Goal: Task Accomplishment & Management: Manage account settings

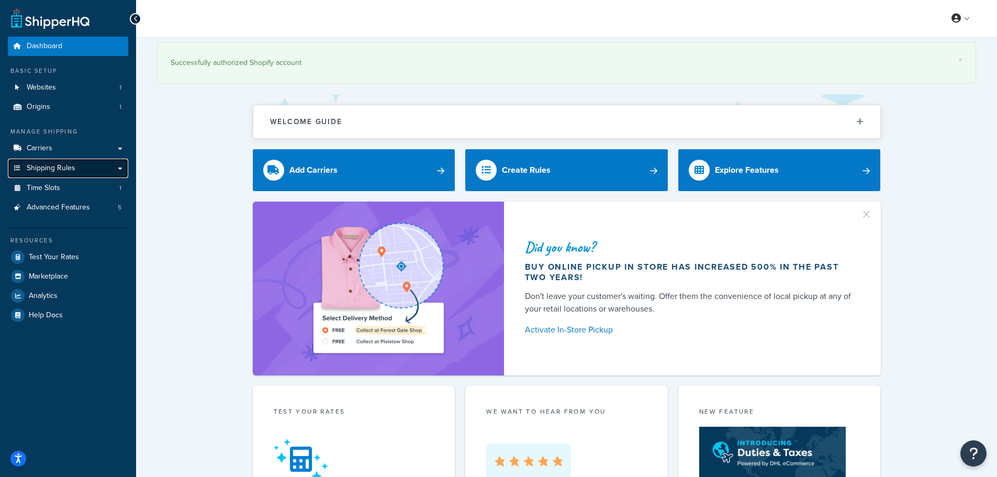
click at [71, 168] on span "Shipping Rules" at bounding box center [51, 168] width 49 height 9
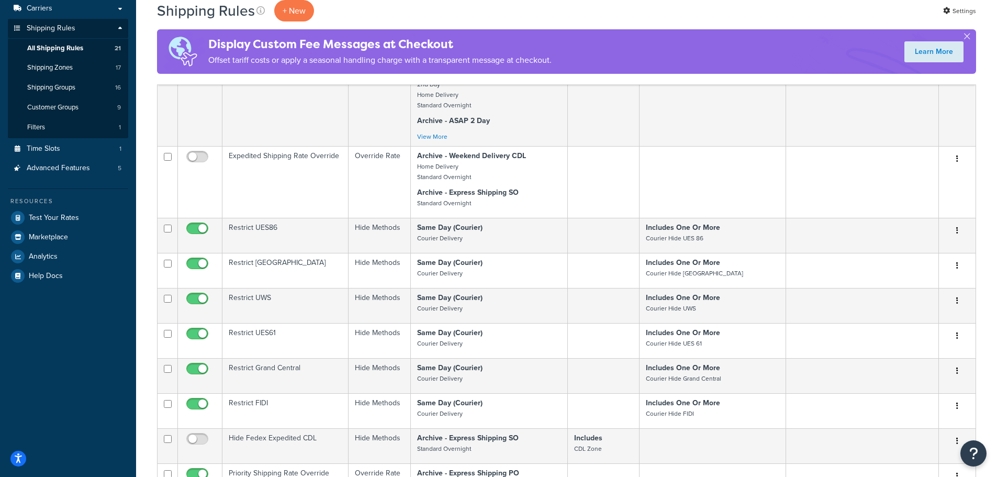
scroll to position [52, 0]
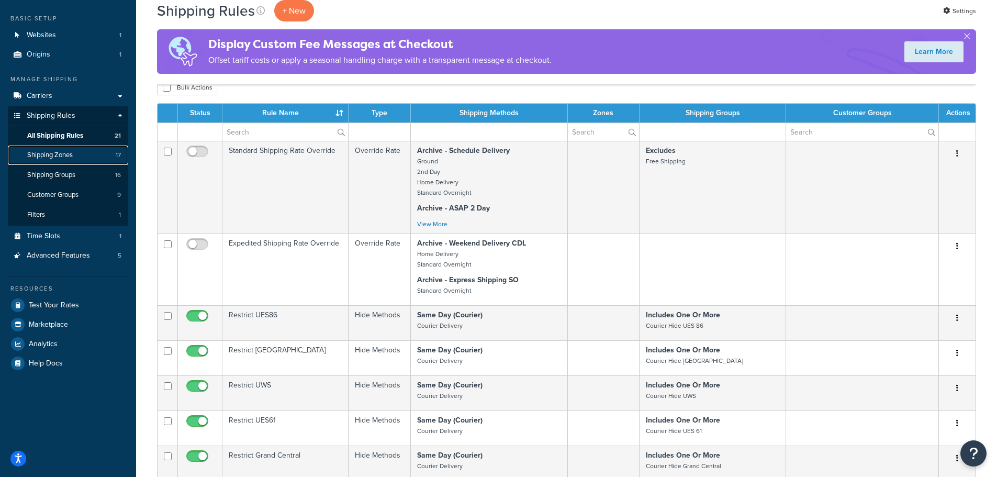
click at [66, 153] on span "Shipping Zones" at bounding box center [50, 155] width 46 height 9
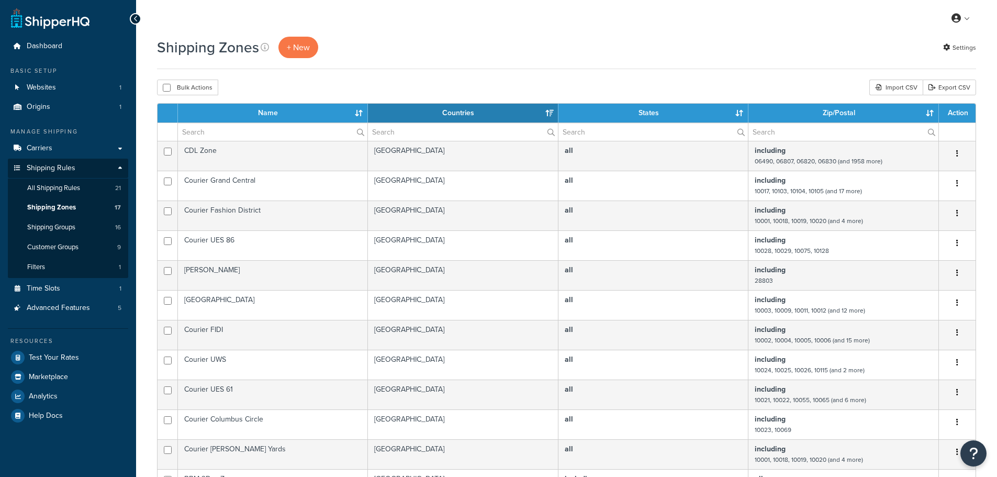
select select "15"
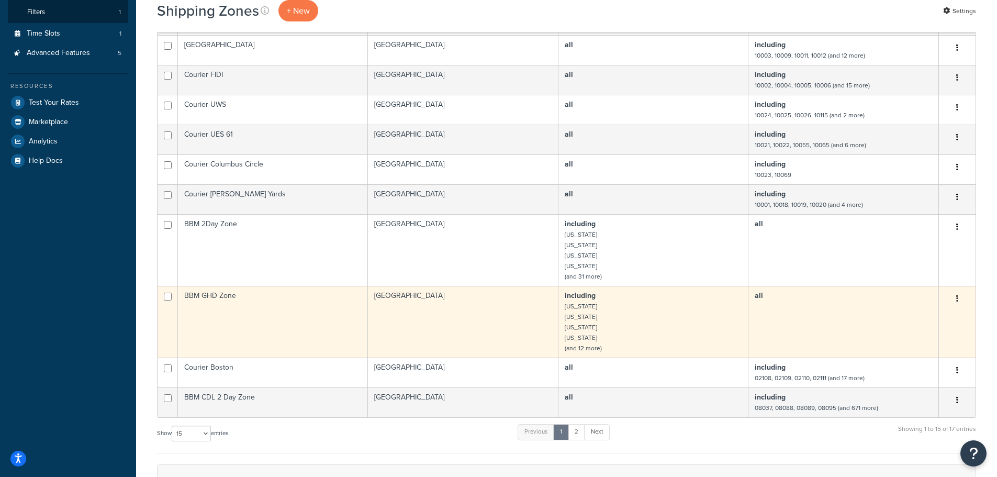
scroll to position [262, 0]
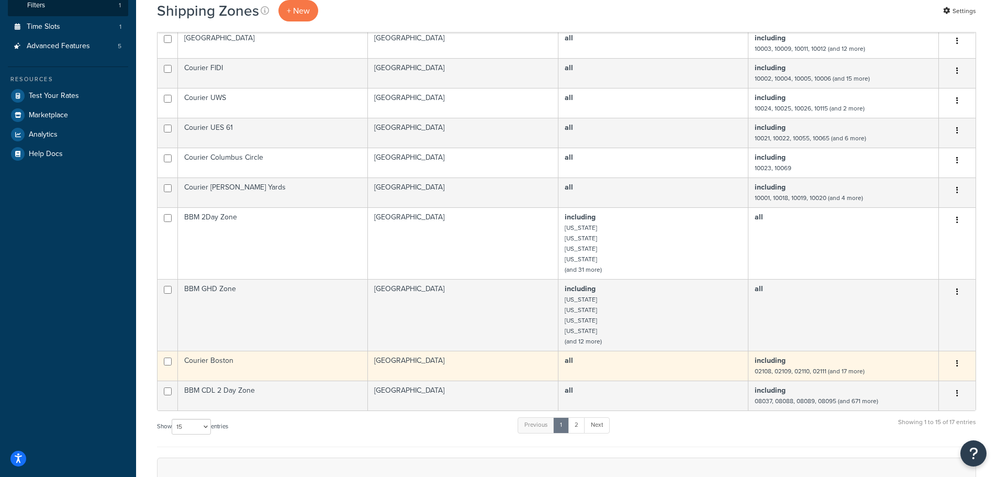
click at [212, 362] on td "Courier Boston" at bounding box center [273, 366] width 190 height 30
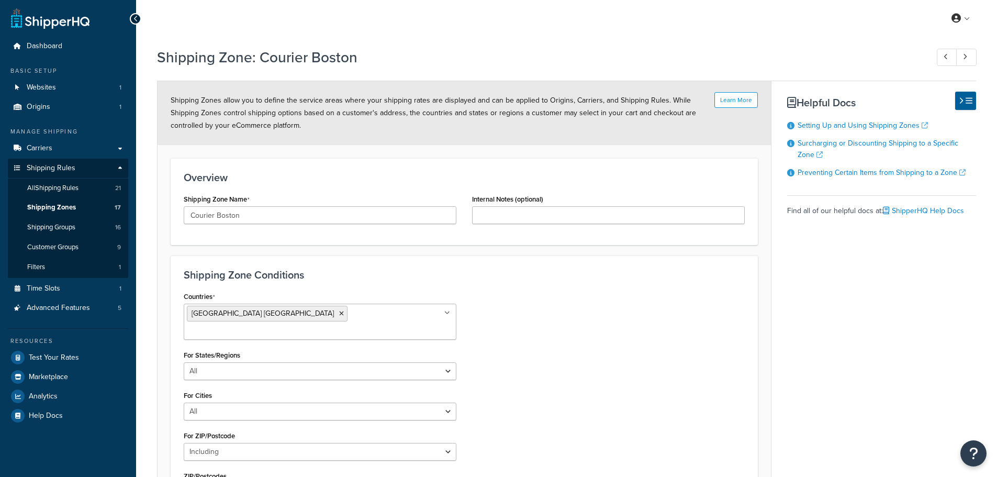
select select "including"
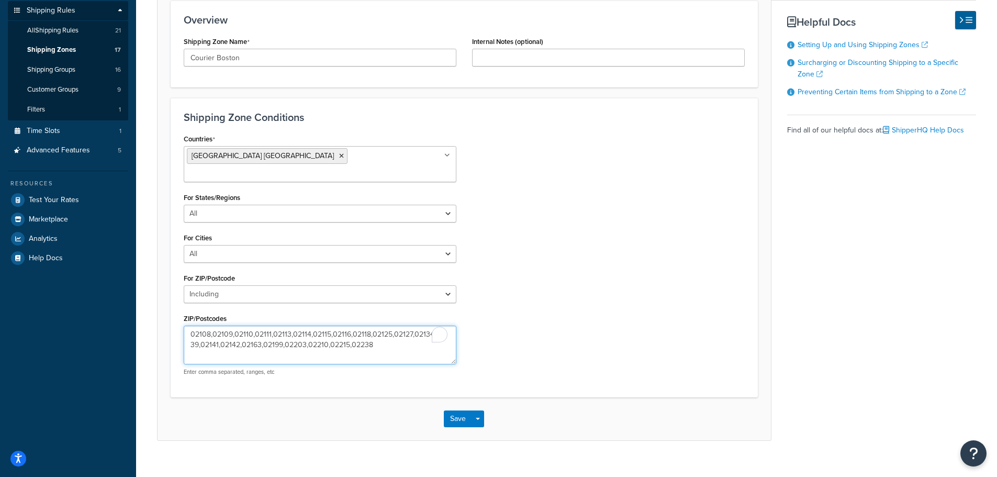
drag, startPoint x: 382, startPoint y: 329, endPoint x: 82, endPoint y: 301, distance: 301.7
click at [83, 302] on div "Dashboard Basic Setup Websites 1 Origins 1 Manage Shipping Carriers Carriers Al…" at bounding box center [498, 167] width 997 height 651
